Goal: Task Accomplishment & Management: Complete application form

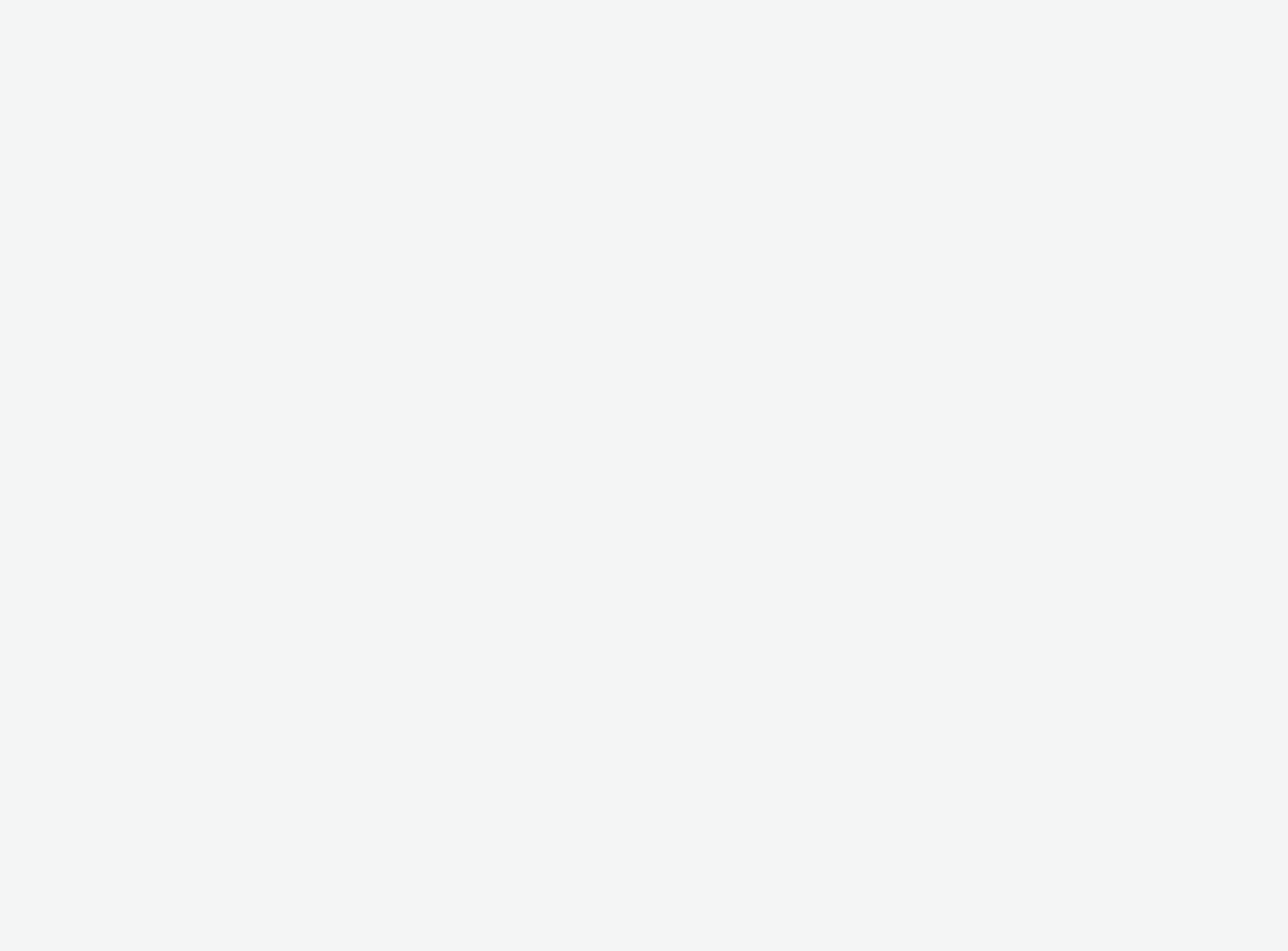
select select "2fc77e36-bb93-4aa3-9dff-dcb08e02eac6"
select select "2405a9d4-3350-4458-8d06-44f78962fa76"
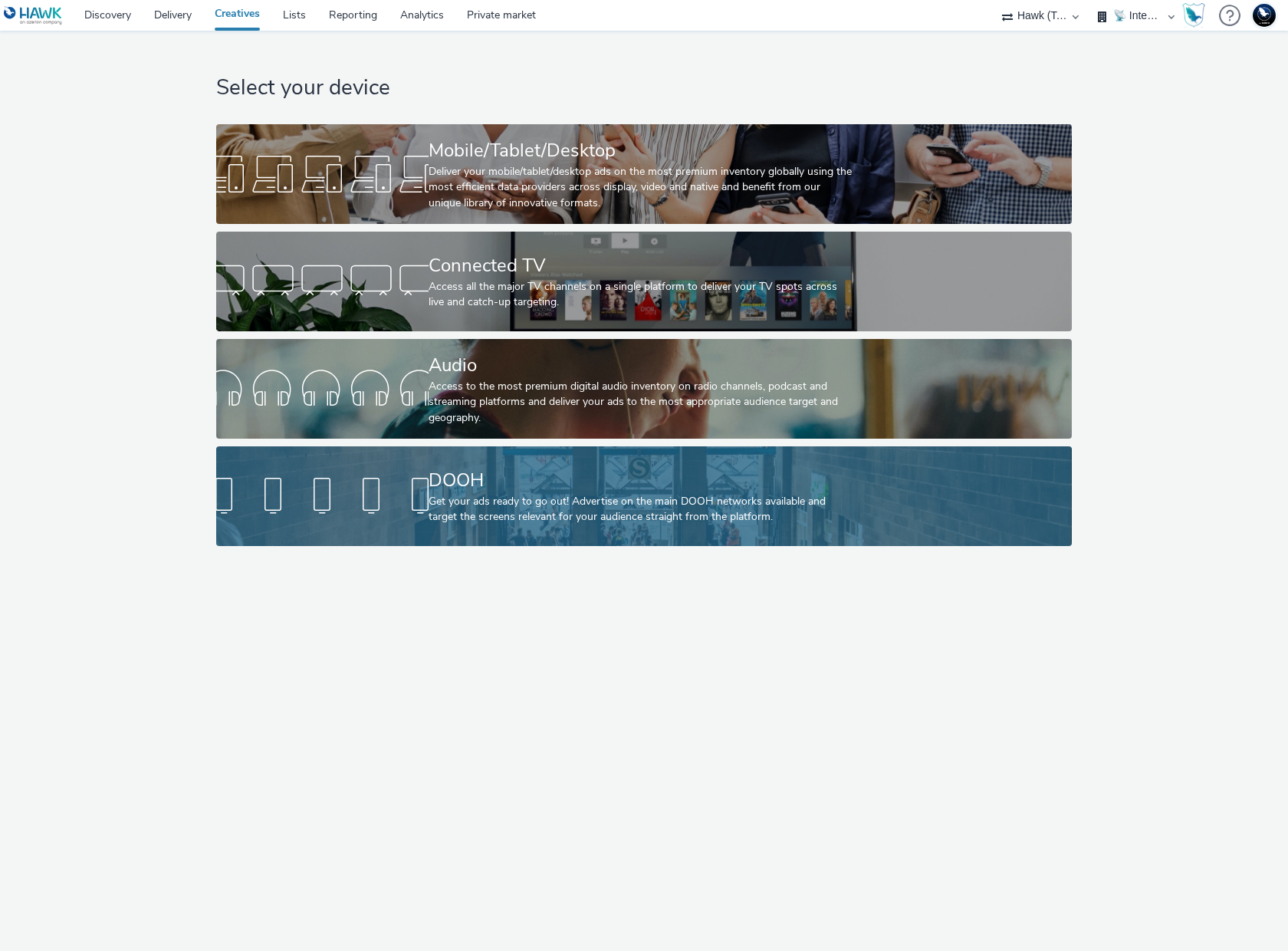
click at [703, 474] on div "DOOH" at bounding box center [641, 480] width 425 height 27
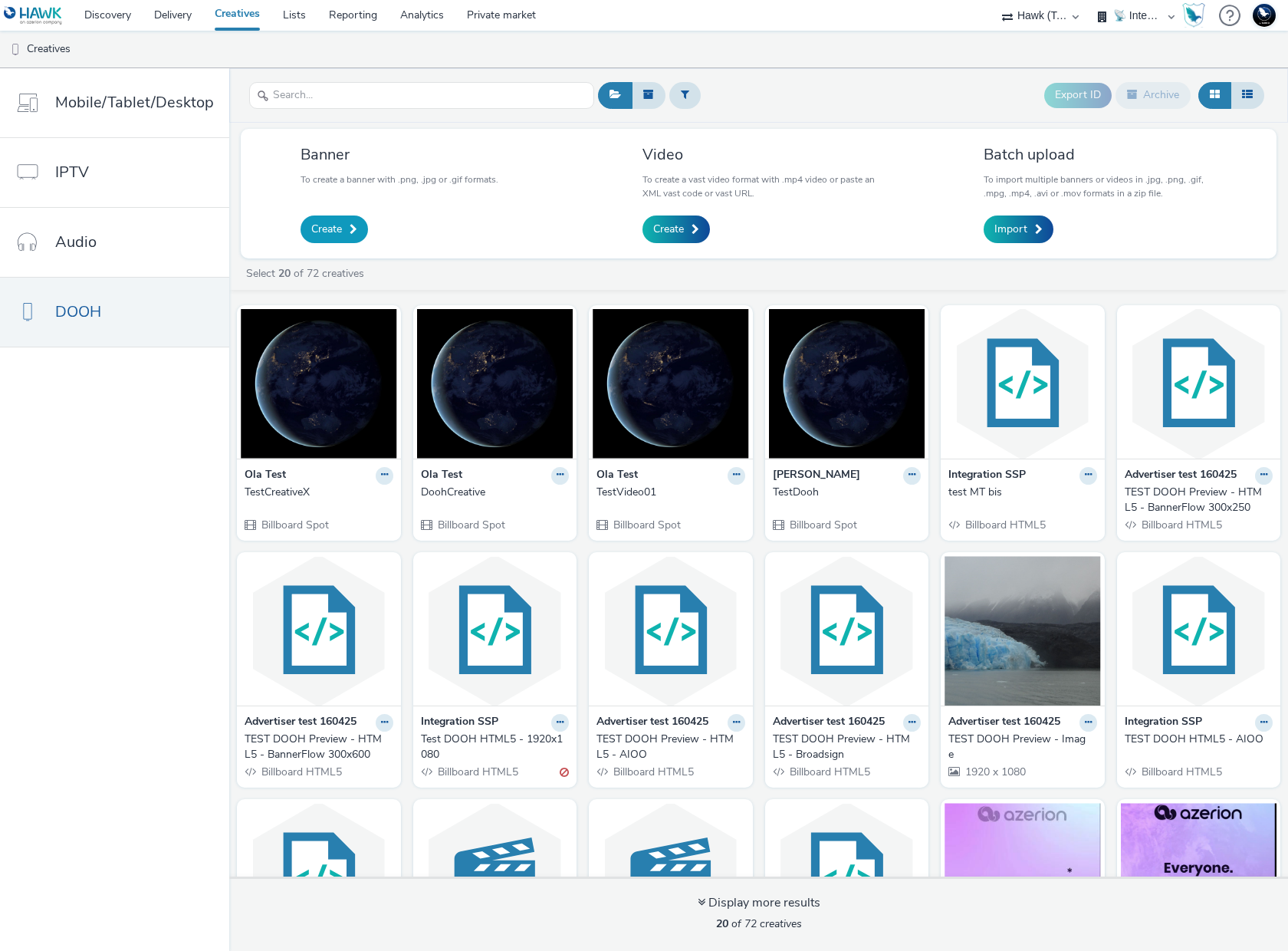
click at [327, 229] on span "Create" at bounding box center [326, 229] width 31 height 16
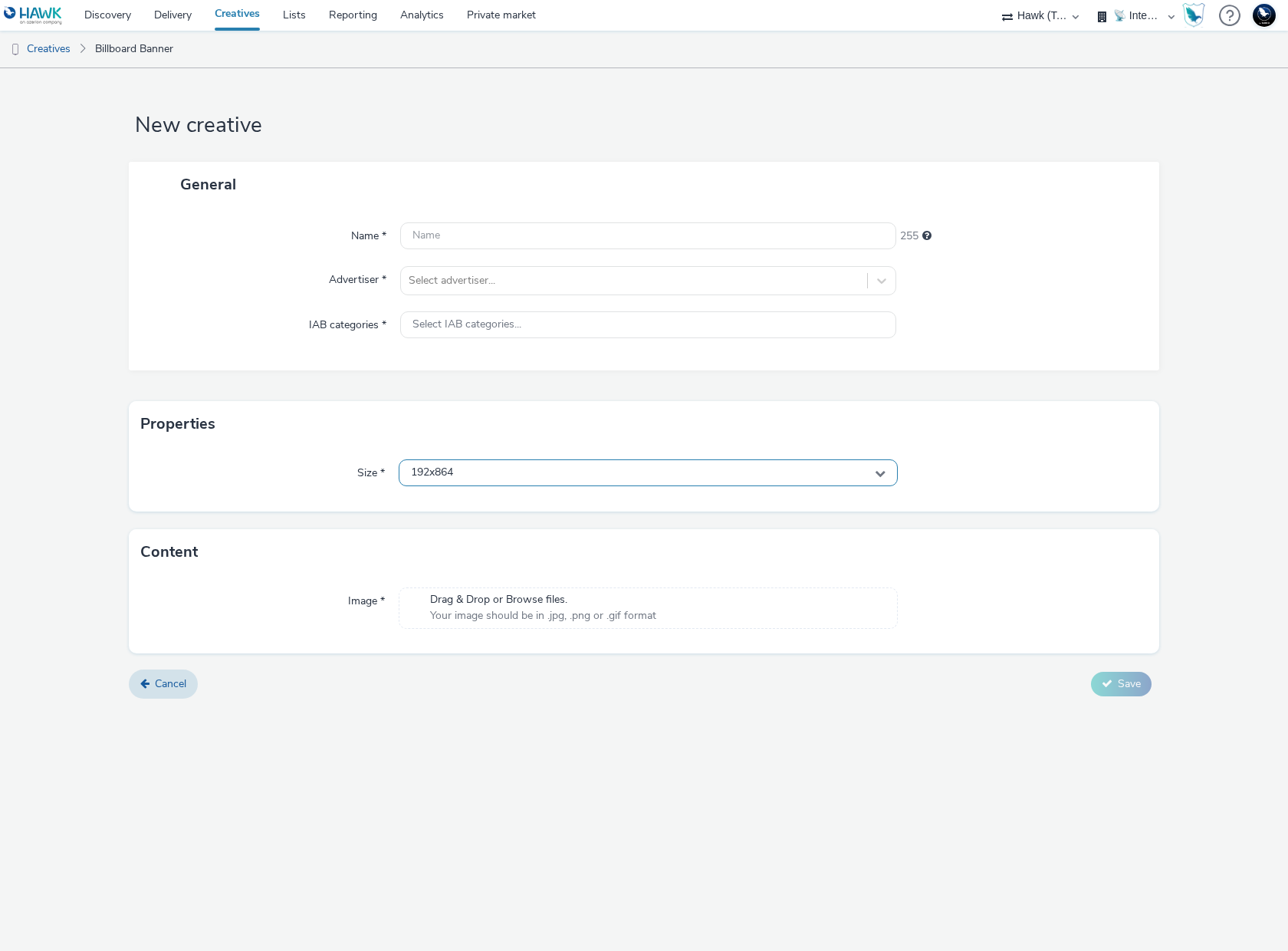
click at [882, 468] on icon at bounding box center [880, 474] width 11 height 11
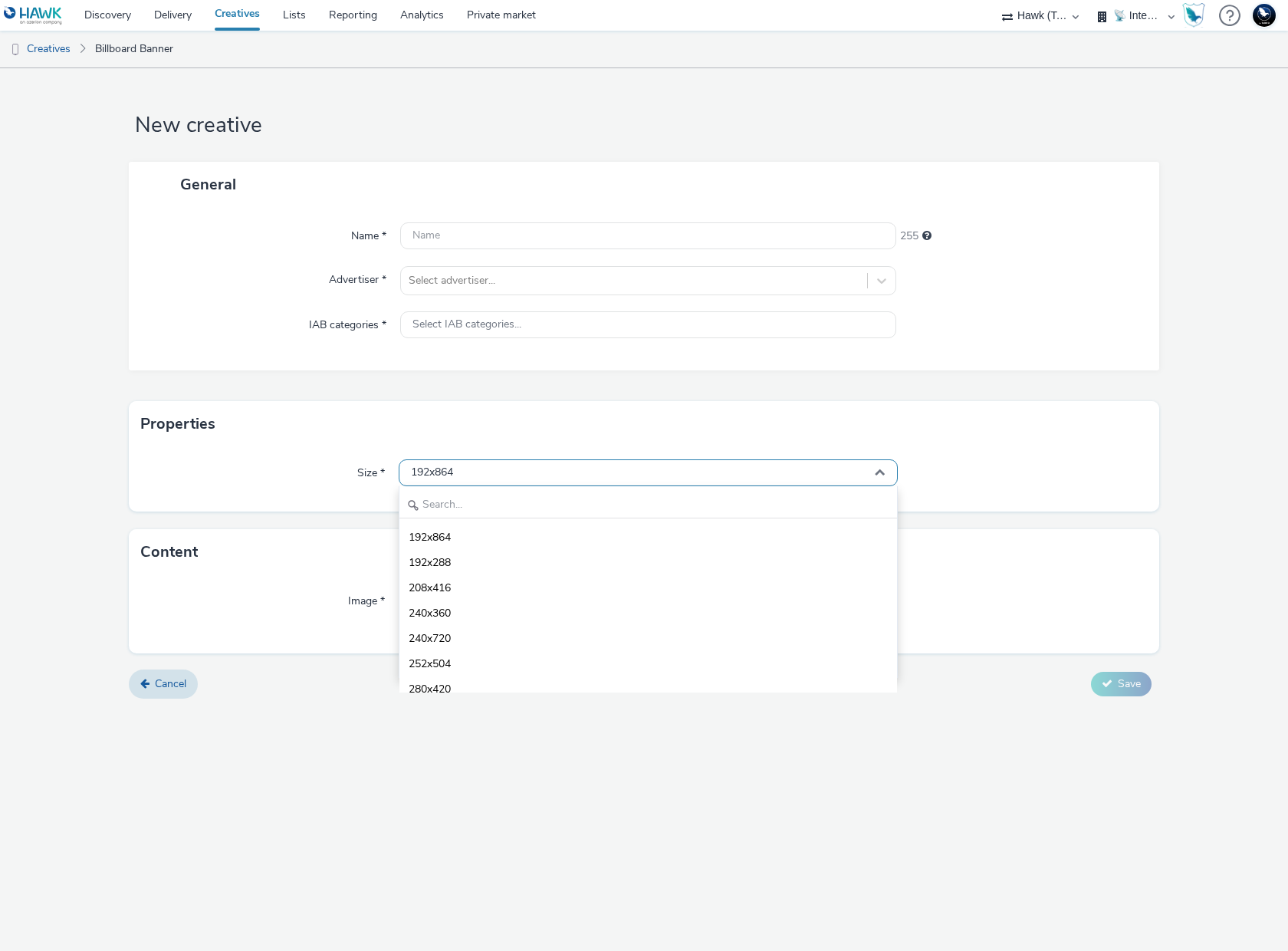
click at [882, 468] on icon at bounding box center [880, 474] width 11 height 11
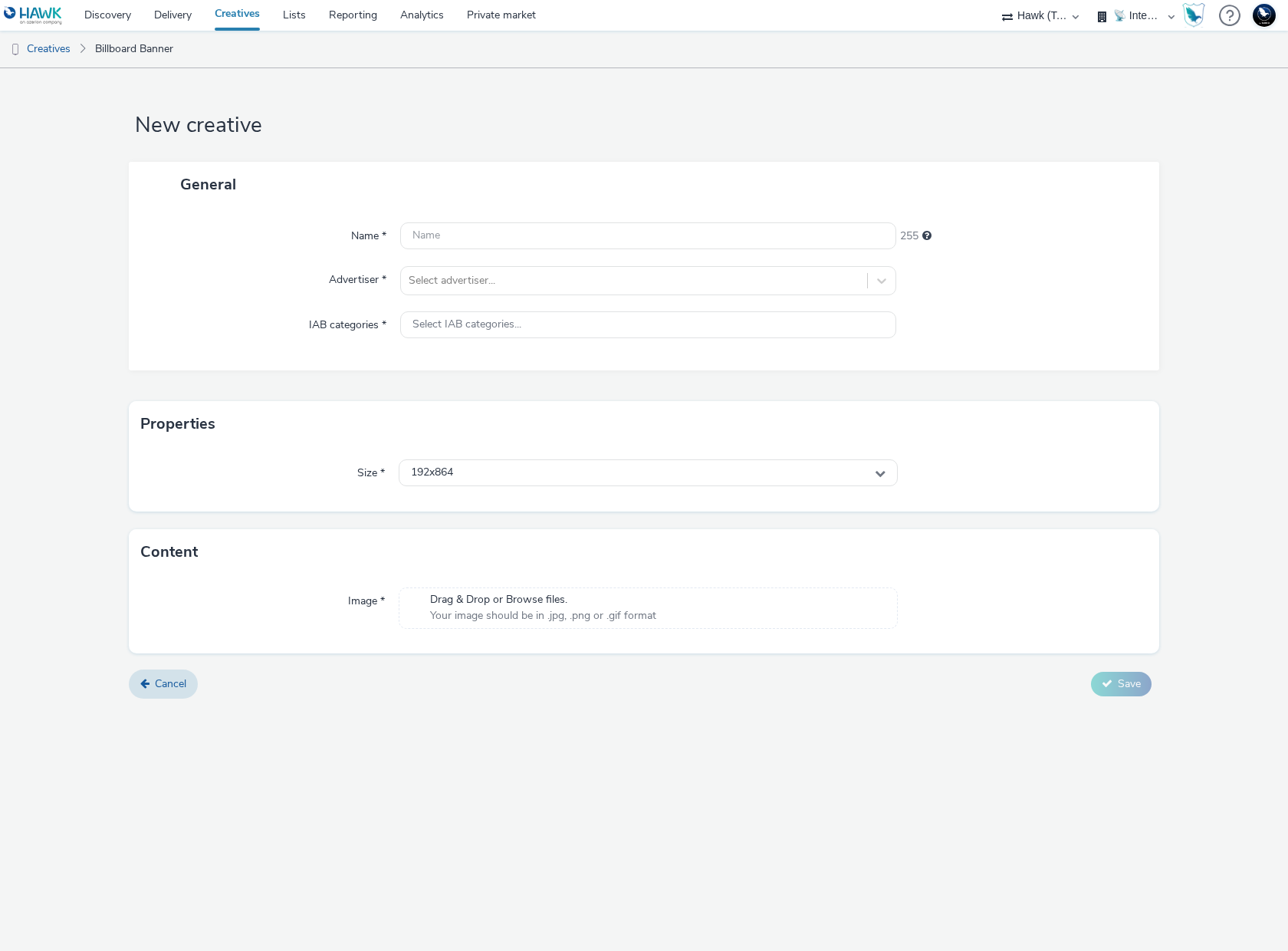
click at [947, 457] on div "Size * 192x864" at bounding box center [644, 479] width 1030 height 64
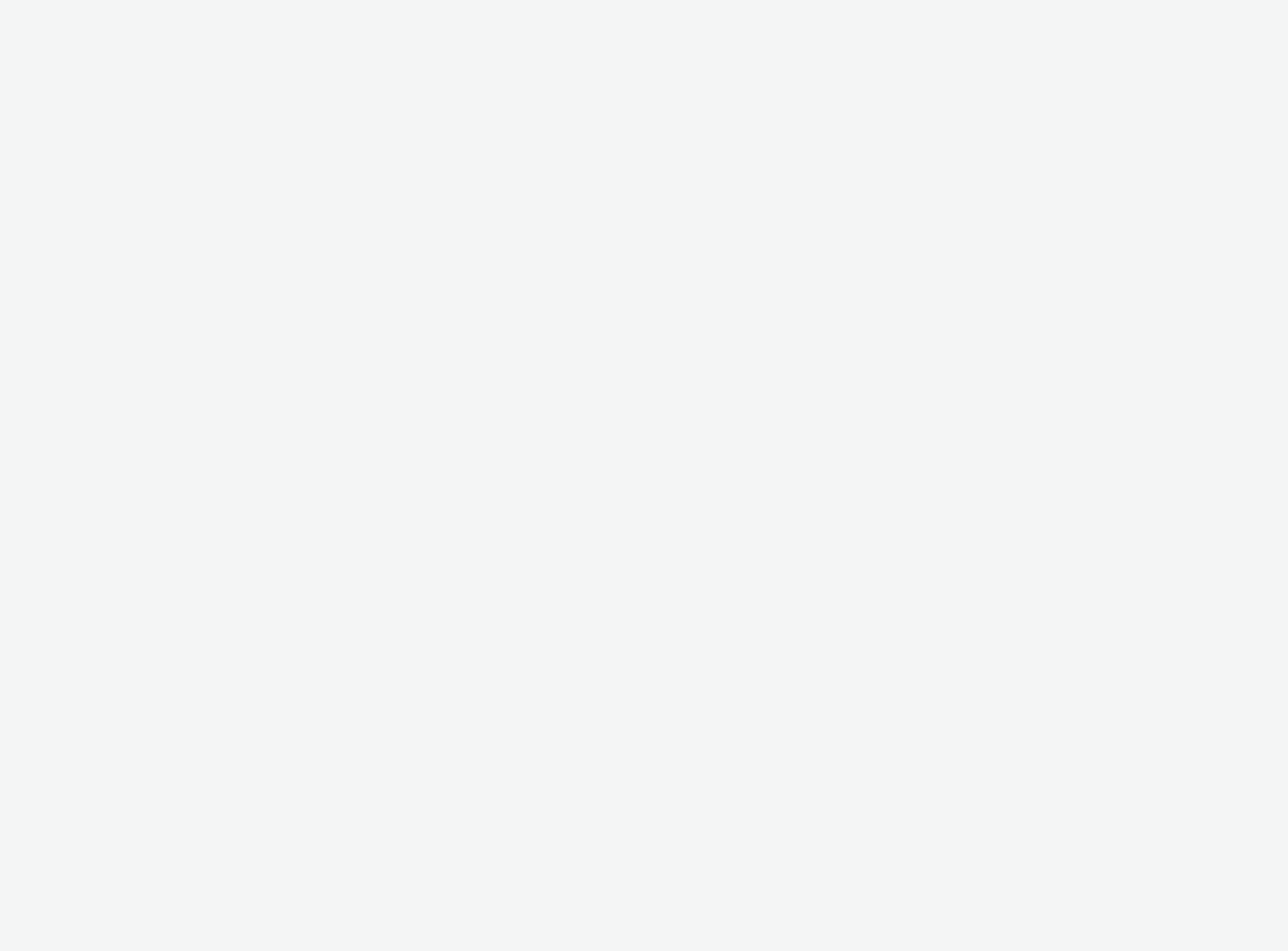
select select "2fc77e36-bb93-4aa3-9dff-dcb08e02eac6"
select select "2405a9d4-3350-4458-8d06-44f78962fa76"
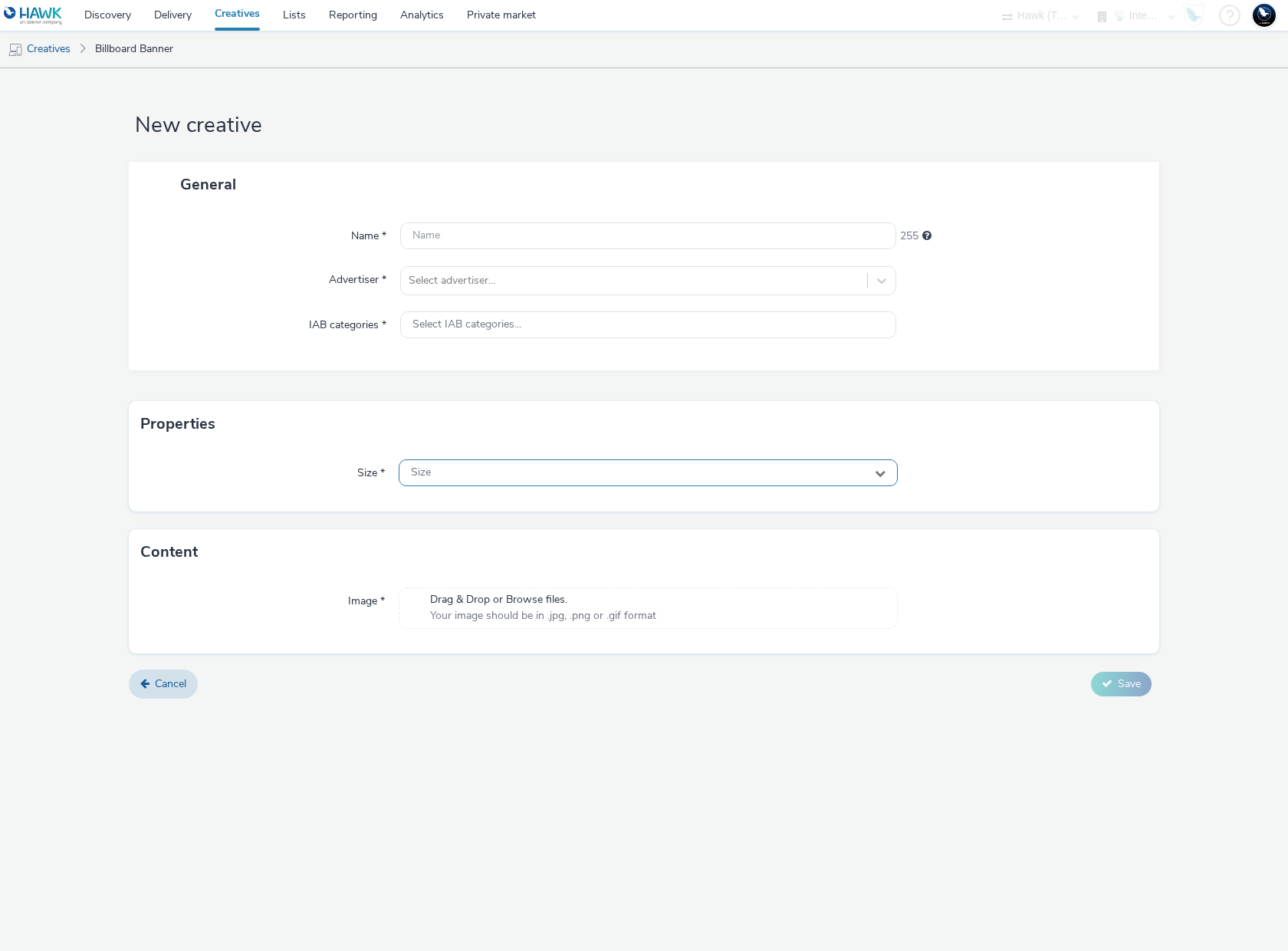
click at [824, 479] on div "Size" at bounding box center [648, 472] width 499 height 27
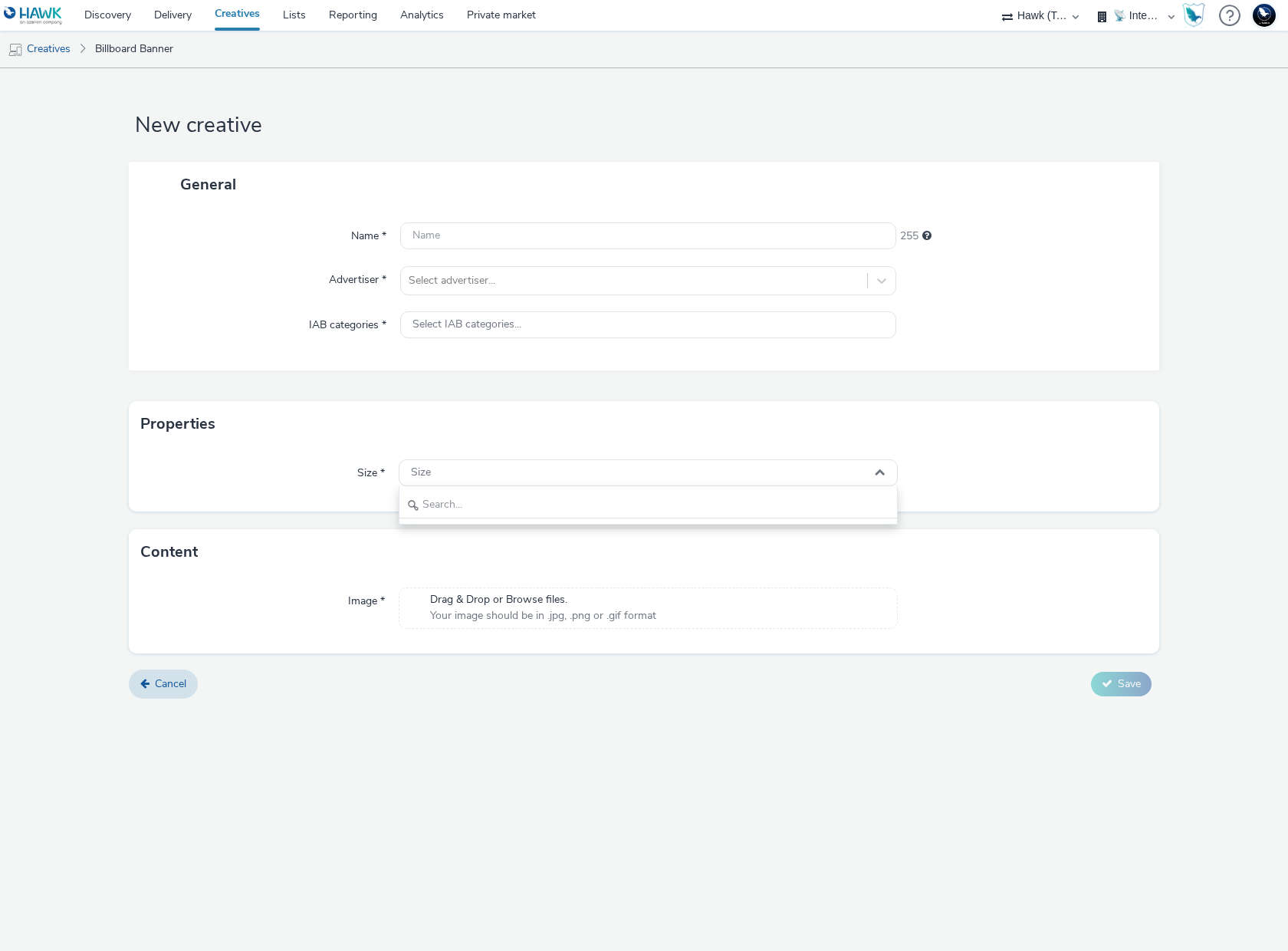
click at [950, 467] on div at bounding box center [1022, 473] width 250 height 27
click at [42, 51] on link "Creatives" at bounding box center [39, 49] width 79 height 37
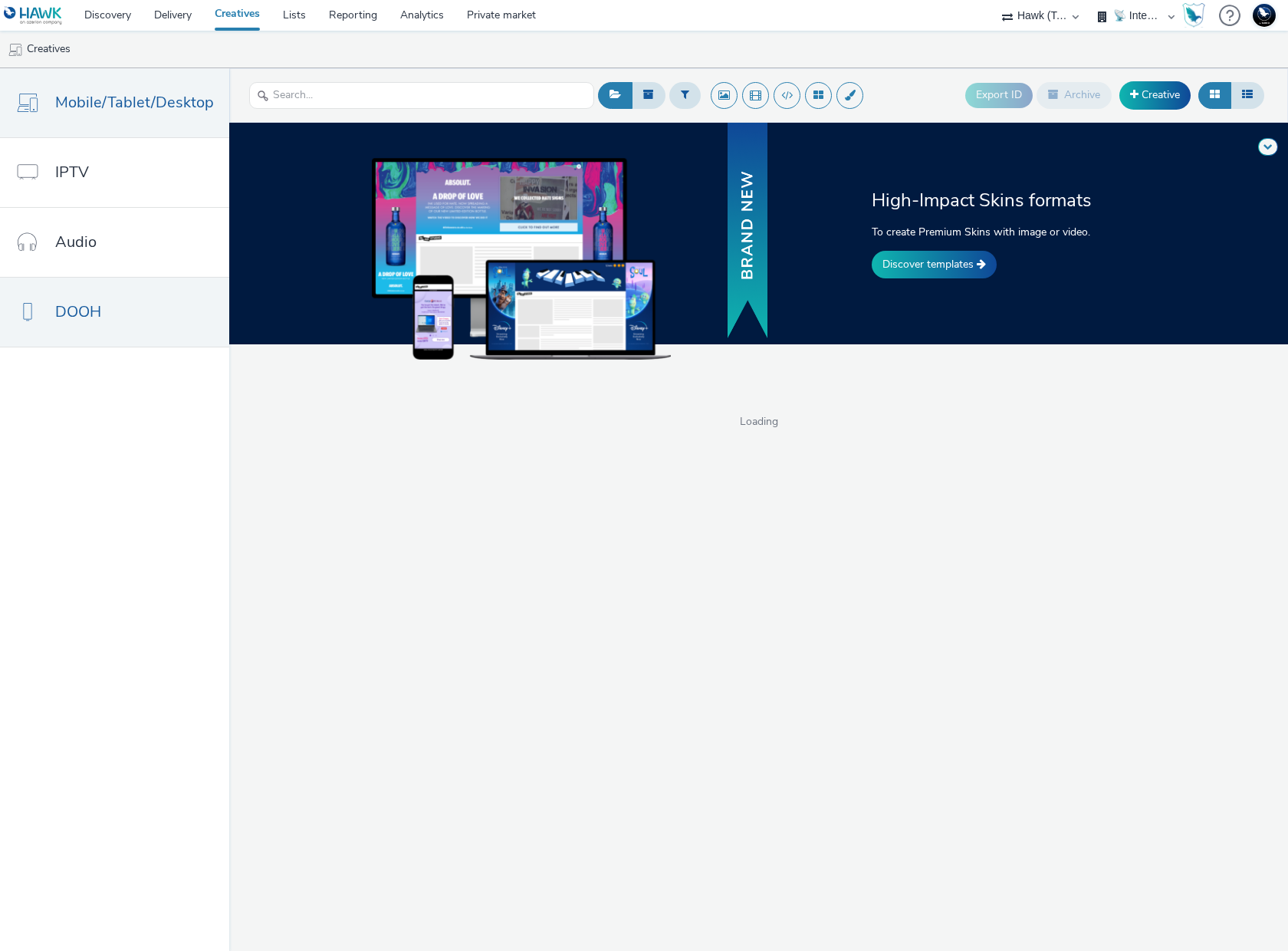
click at [73, 306] on span "DOOH" at bounding box center [78, 312] width 46 height 22
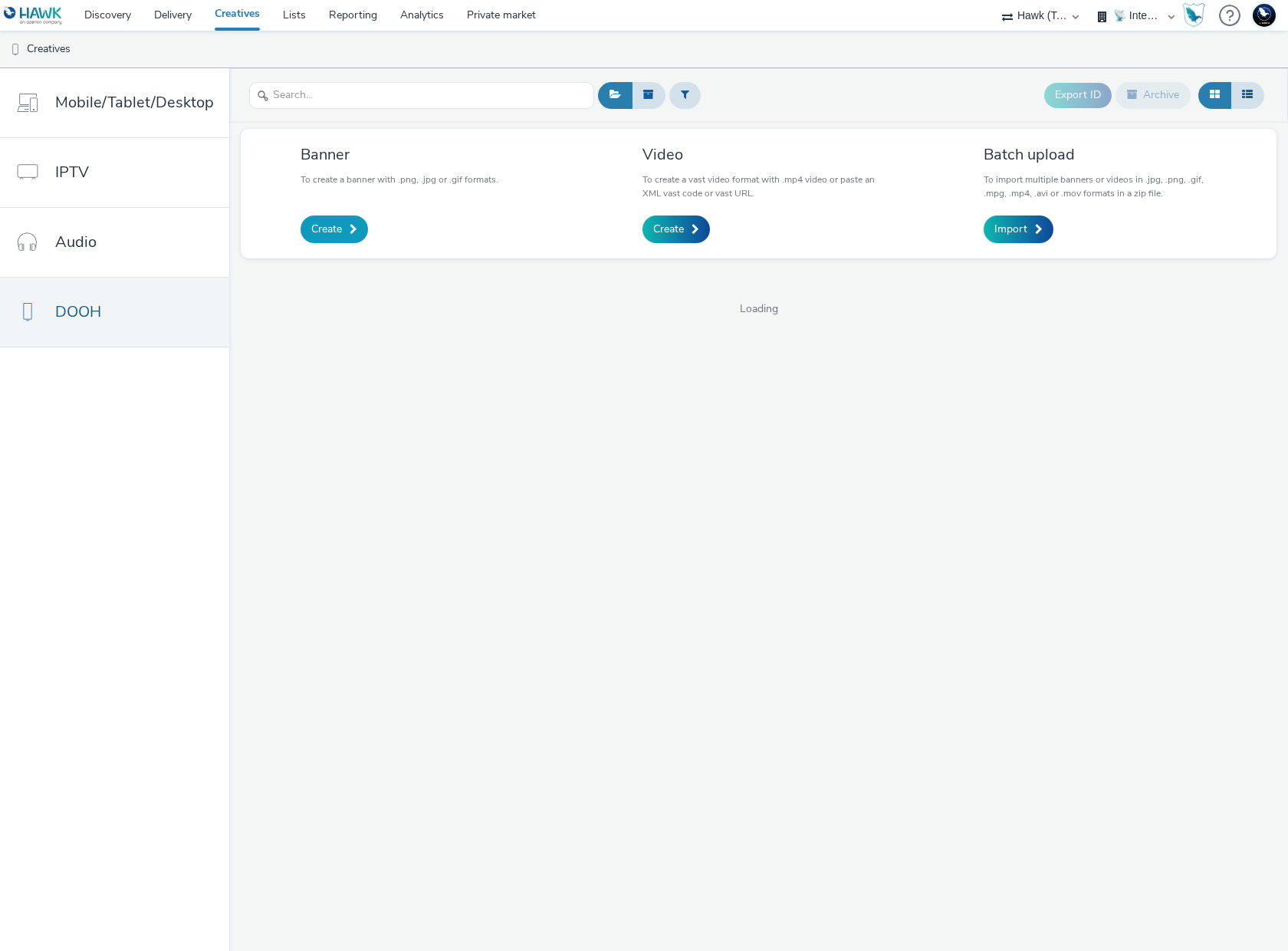
click at [336, 231] on span "Create" at bounding box center [326, 229] width 31 height 16
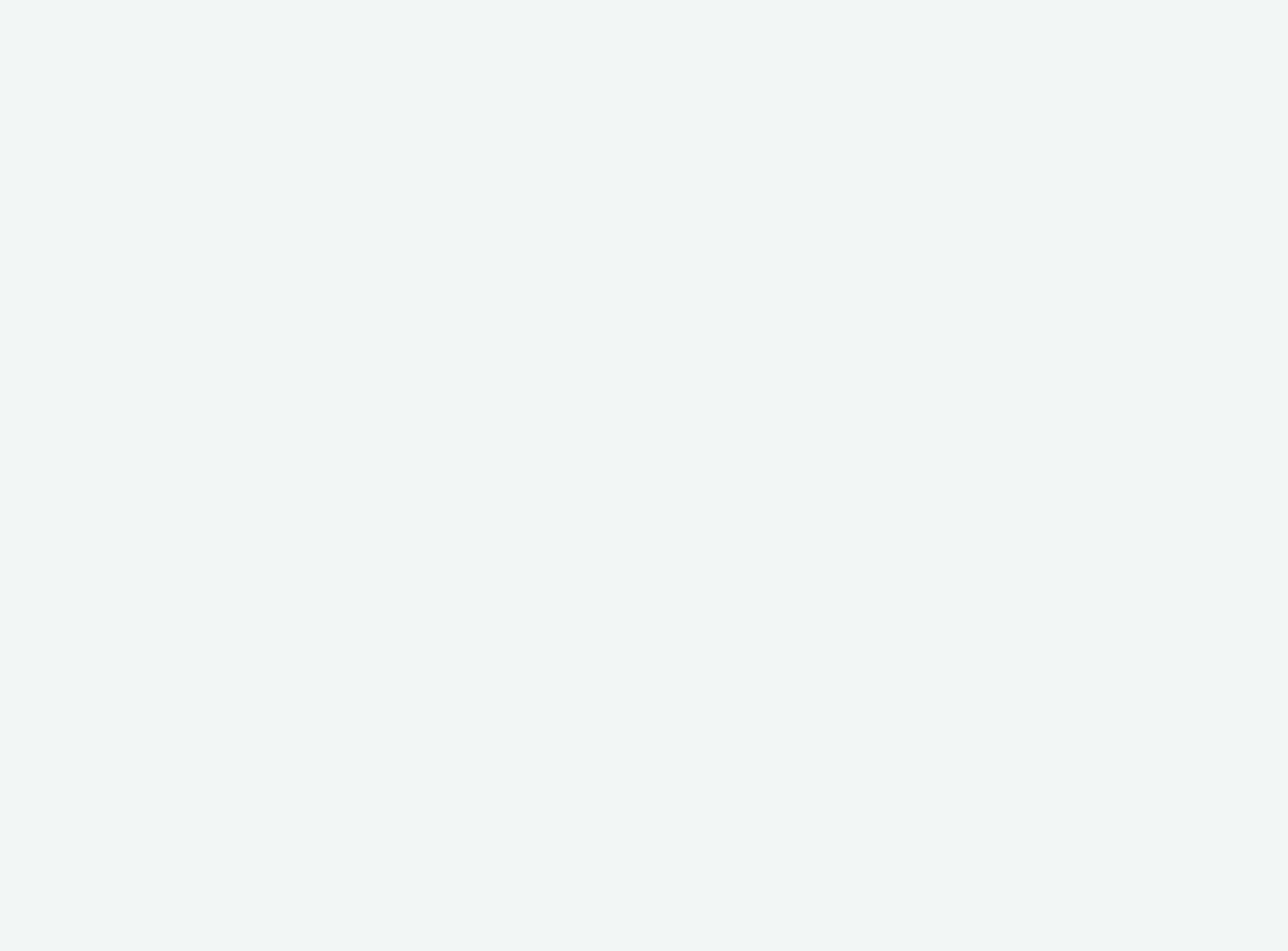
select select "2fc77e36-bb93-4aa3-9dff-dcb08e02eac6"
select select "2405a9d4-3350-4458-8d06-44f78962fa76"
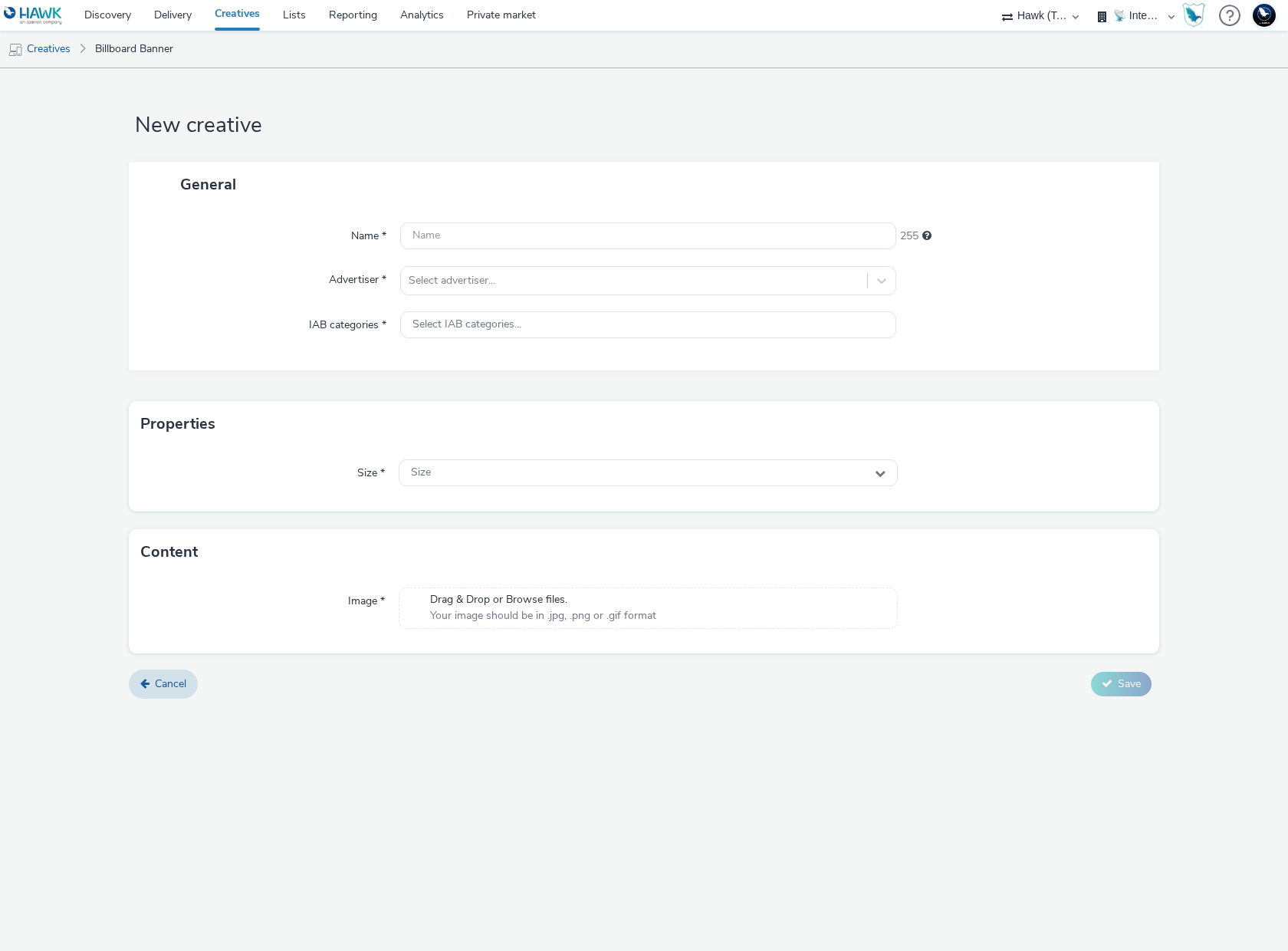
click at [927, 471] on div at bounding box center [1022, 473] width 250 height 27
click at [849, 471] on div "Size" at bounding box center [648, 472] width 499 height 27
